Goal: Task Accomplishment & Management: Manage account settings

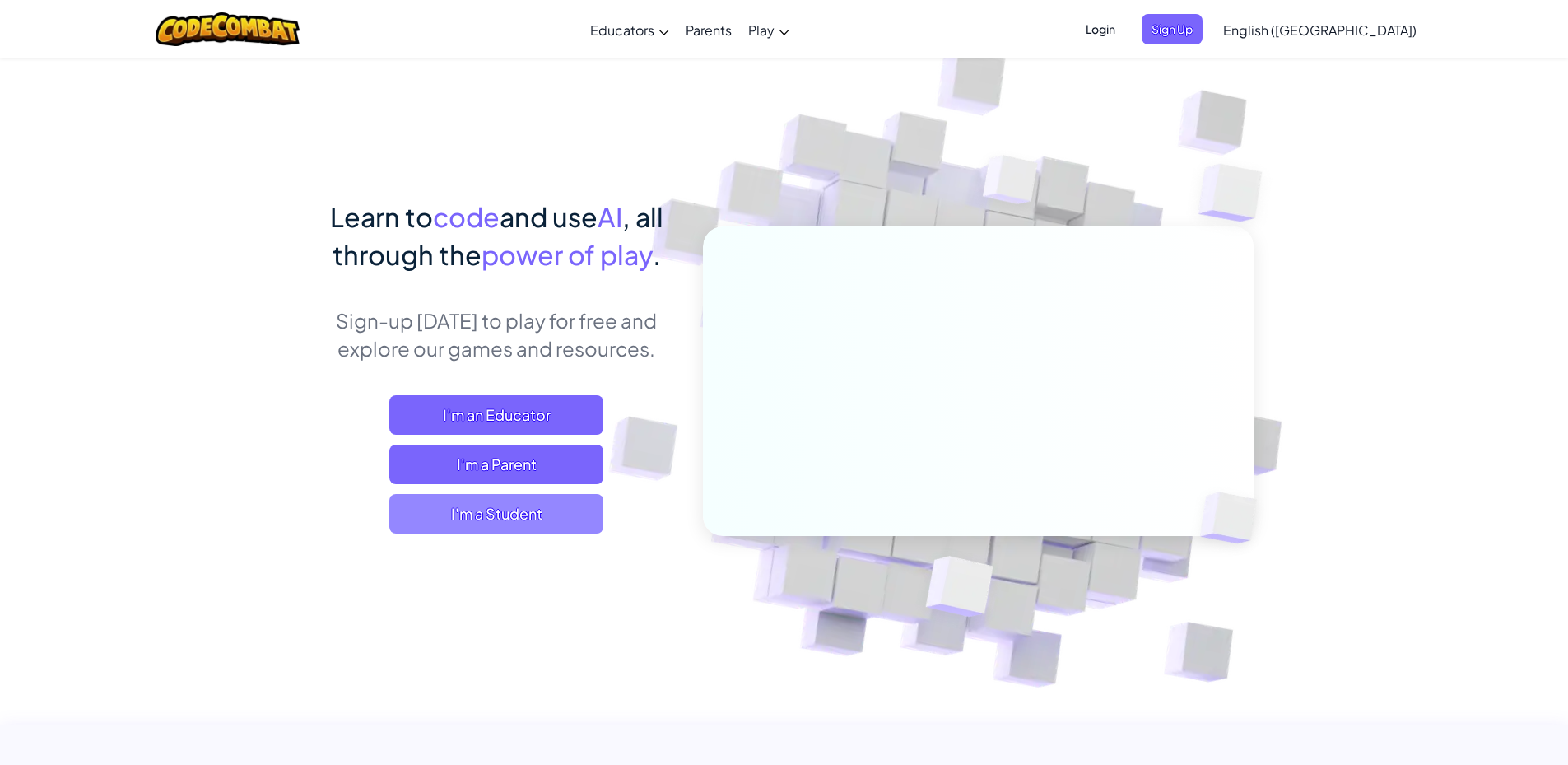
click at [484, 508] on span "I'm a Student" at bounding box center [496, 513] width 214 height 39
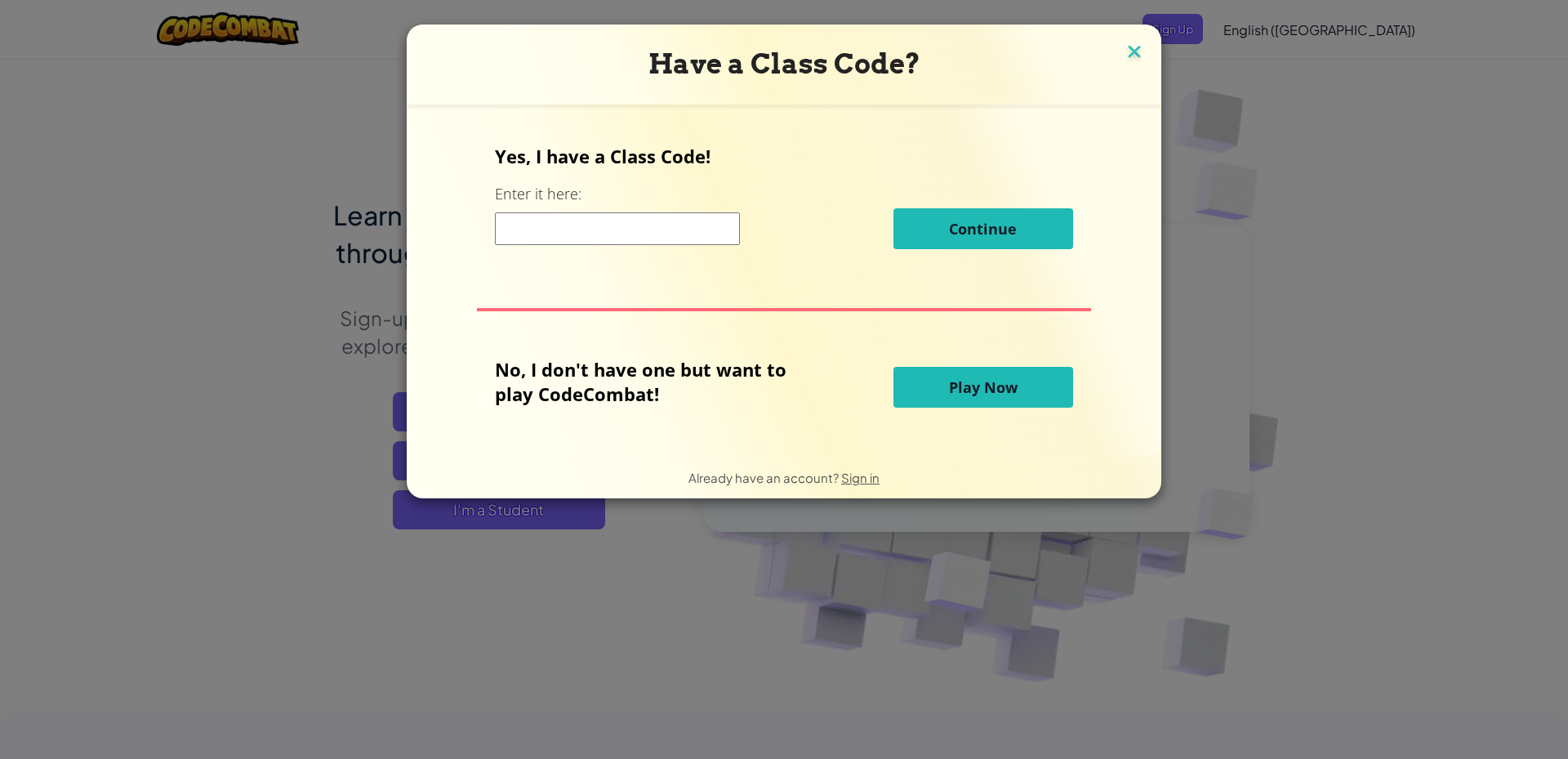
click at [1124, 45] on img at bounding box center [1134, 53] width 21 height 25
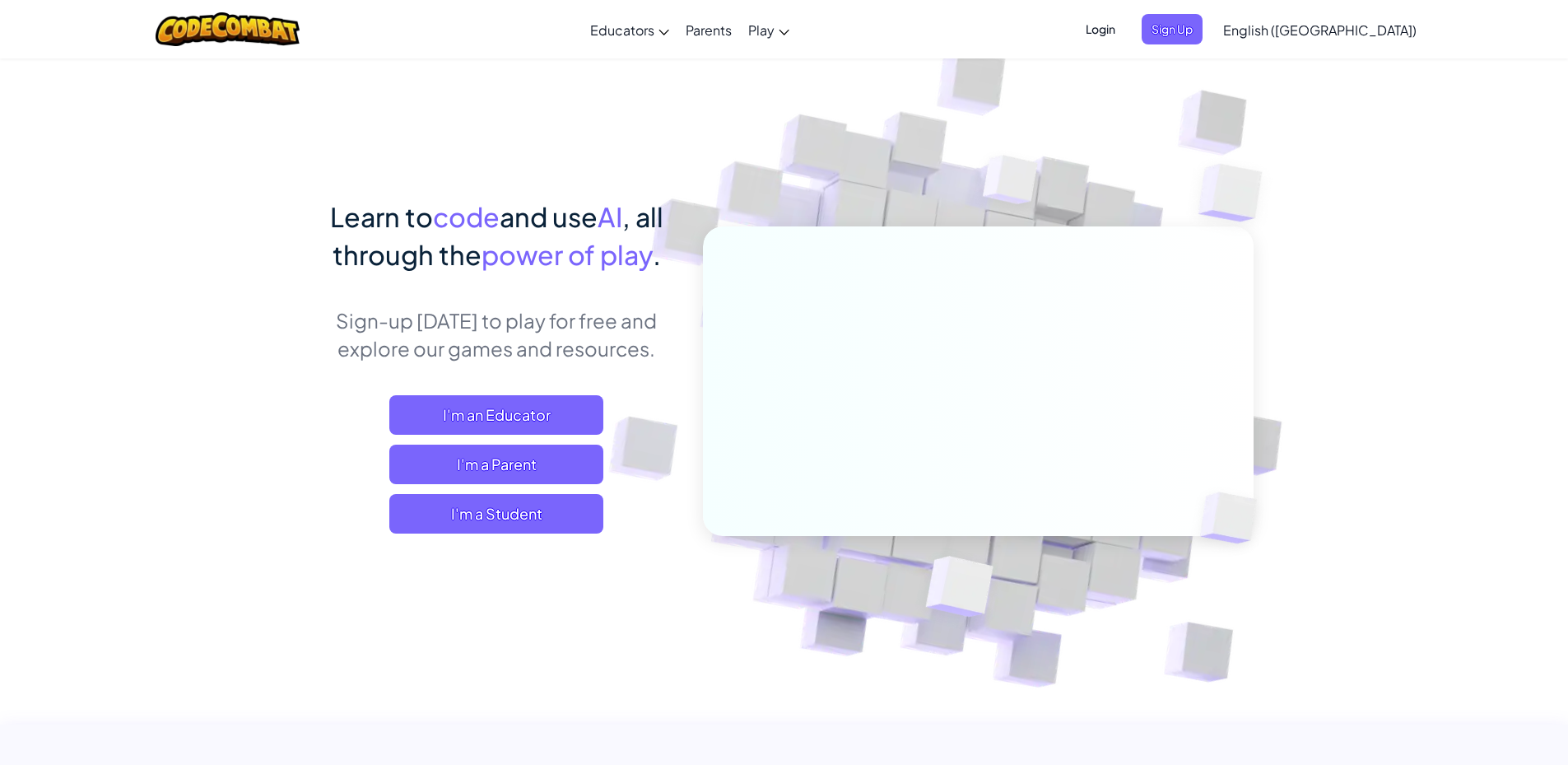
click at [1125, 27] on span "Login" at bounding box center [1100, 30] width 49 height 31
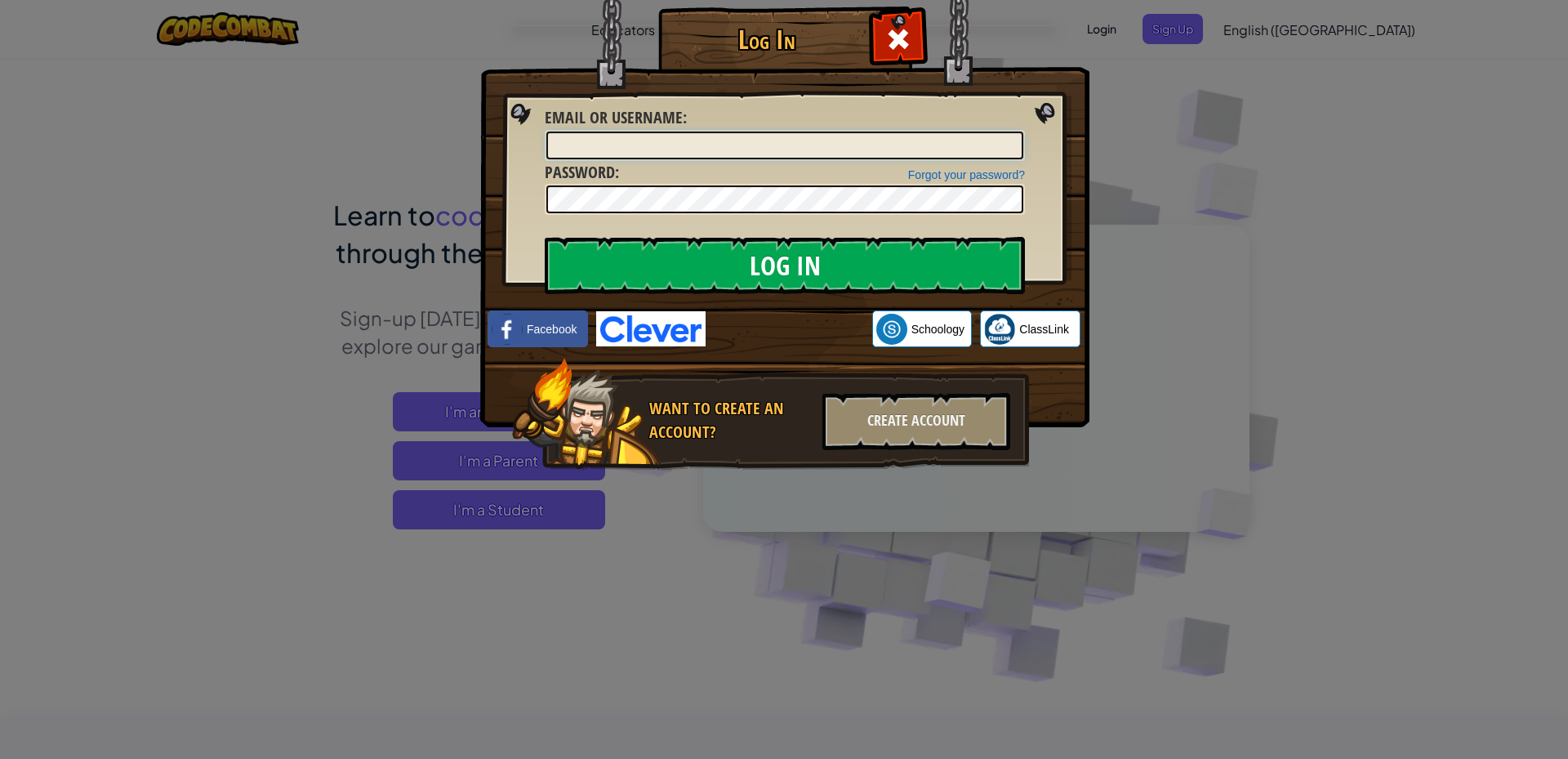
type input "[EMAIL_ADDRESS][DOMAIN_NAME]"
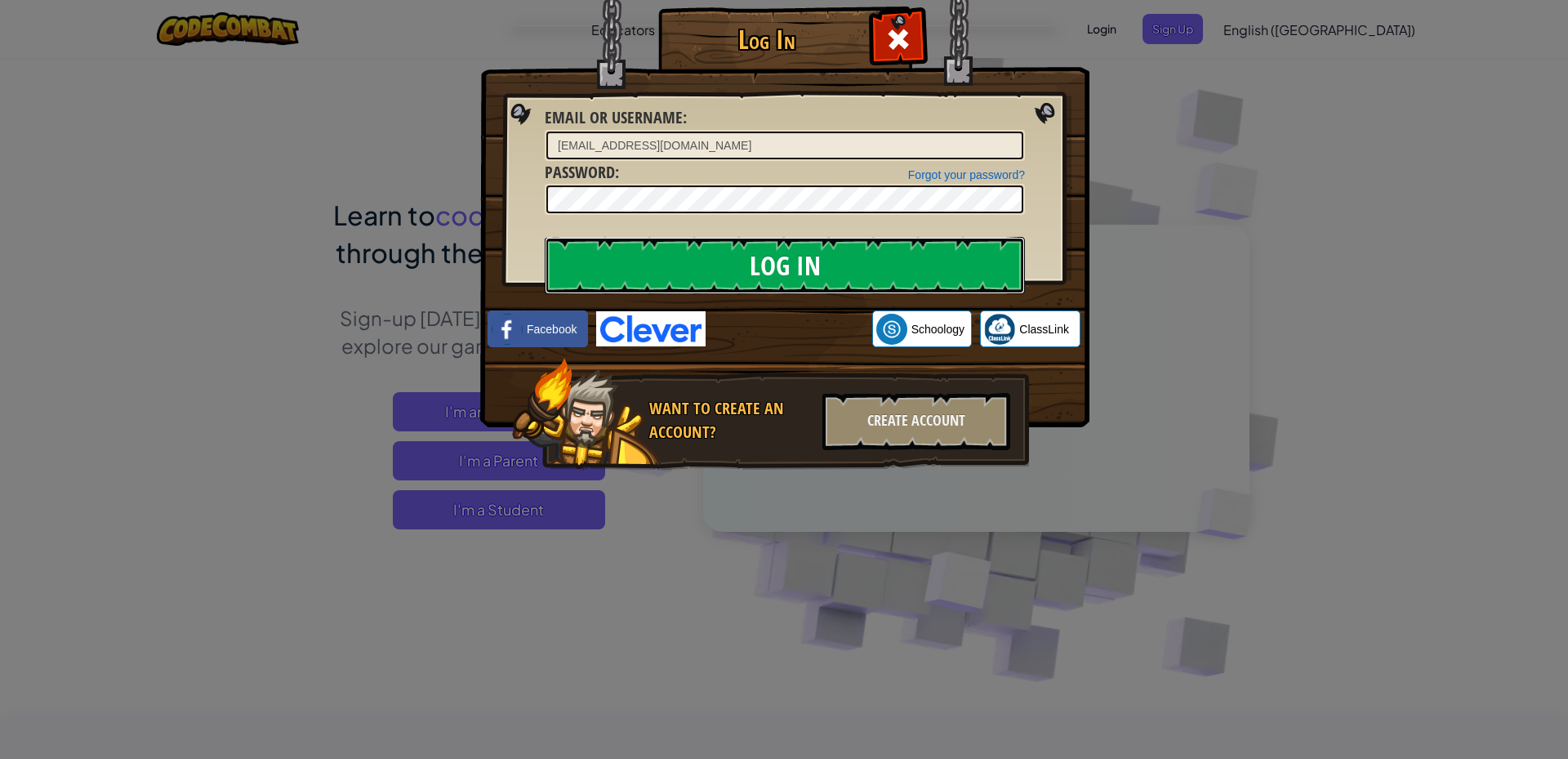
click at [634, 272] on input "Log In" at bounding box center [784, 265] width 480 height 57
